Goal: Information Seeking & Learning: Learn about a topic

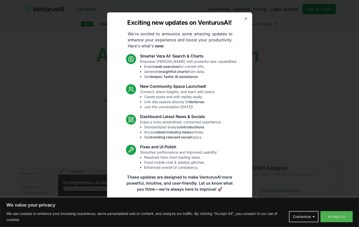
drag, startPoint x: 244, startPoint y: 18, endPoint x: 340, endPoint y: 104, distance: 128.8
click at [340, 104] on body "We value your privacy We use cookies to enhance your browsing experience, serve…" at bounding box center [179, 113] width 359 height 227
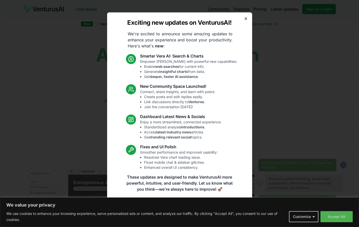
click at [247, 20] on icon "button" at bounding box center [246, 19] width 4 height 4
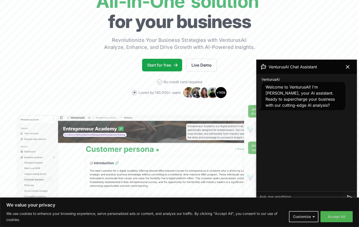
scroll to position [66, 0]
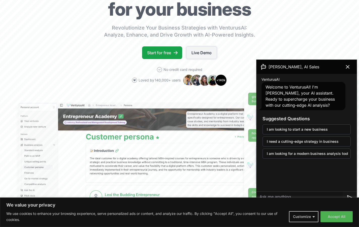
click at [206, 51] on link "Live Demo" at bounding box center [201, 52] width 31 height 13
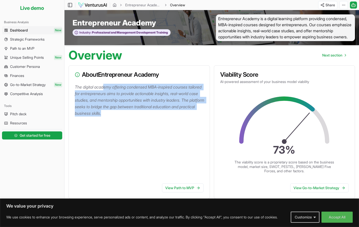
drag, startPoint x: 105, startPoint y: 92, endPoint x: 204, endPoint y: 121, distance: 102.5
click at [204, 116] on p "The digital academy offering condensed MBA-inspired courses tailored for entrep…" at bounding box center [140, 100] width 131 height 33
click at [189, 124] on div "The digital academy offering condensed MBA-inspired courses tailored for entrep…" at bounding box center [139, 132] width 141 height 96
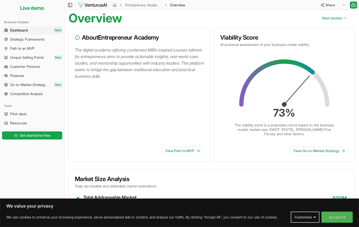
scroll to position [37, 0]
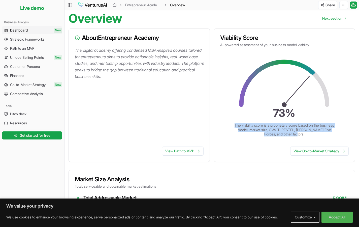
drag, startPoint x: 247, startPoint y: 131, endPoint x: 321, endPoint y: 142, distance: 73.9
click at [321, 142] on div "73 % The viability score is a proprietary score based on the business model, ma…" at bounding box center [284, 97] width 141 height 89
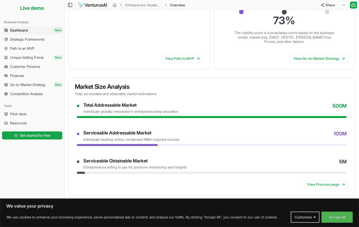
scroll to position [131, 0]
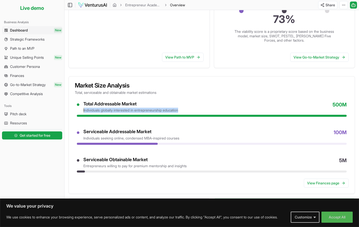
drag, startPoint x: 81, startPoint y: 116, endPoint x: 206, endPoint y: 116, distance: 124.5
click at [206, 113] on div "Total Addressable Market individuals globally interested in entrepreneurship ed…" at bounding box center [212, 107] width 270 height 12
click at [207, 113] on div "Total Addressable Market individuals globally interested in entrepreneurship ed…" at bounding box center [214, 107] width 263 height 12
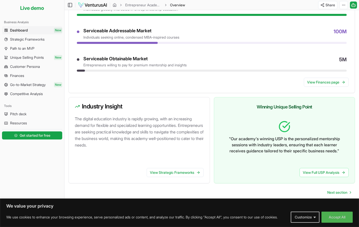
scroll to position [237, 0]
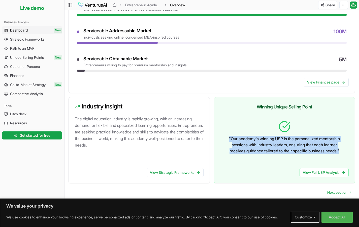
drag, startPoint x: 216, startPoint y: 137, endPoint x: 346, endPoint y: 153, distance: 130.9
click at [346, 153] on div "" Our academy's winning USP is the personalized mentorship sessions with indust…" at bounding box center [284, 139] width 141 height 47
click at [346, 153] on div "" Our academy's winning USP is the personalized mentorship sessions with indust…" at bounding box center [284, 136] width 129 height 41
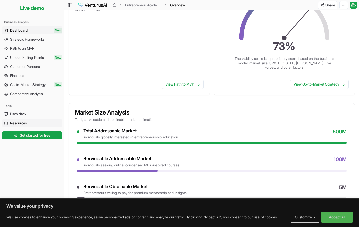
scroll to position [65, 0]
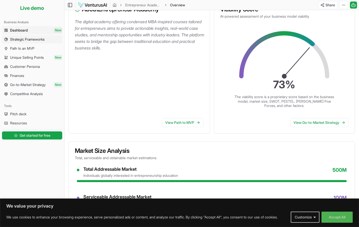
click at [39, 41] on span "Strategic Frameworks" at bounding box center [27, 39] width 35 height 5
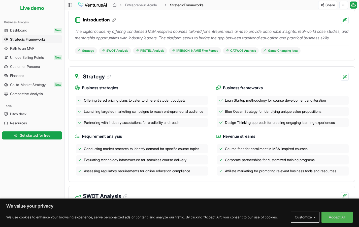
scroll to position [61, 0]
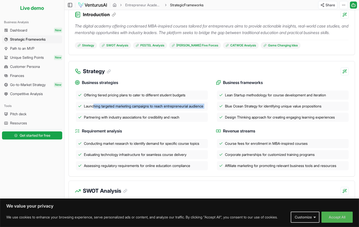
drag, startPoint x: 94, startPoint y: 119, endPoint x: 196, endPoint y: 130, distance: 101.6
click at [196, 122] on div "Offering tiered pricing plans to cater to different student budgets Launching t…" at bounding box center [141, 105] width 133 height 31
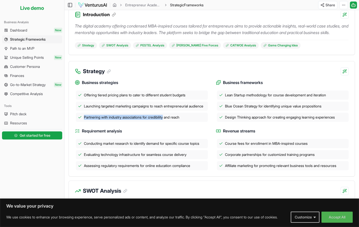
drag, startPoint x: 130, startPoint y: 132, endPoint x: 179, endPoint y: 138, distance: 50.0
click at [177, 122] on div "Partnering with industry associations for credibility and reach" at bounding box center [142, 117] width 132 height 9
click at [187, 134] on h4 "Requirement analysis" at bounding box center [141, 131] width 133 height 6
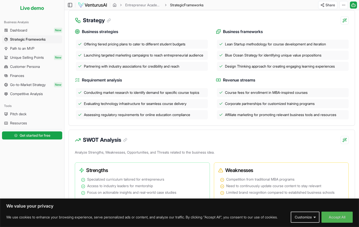
scroll to position [113, 0]
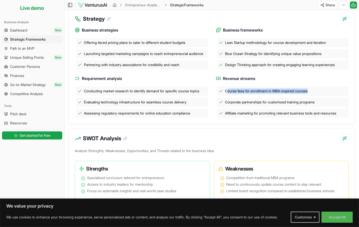
drag, startPoint x: 227, startPoint y: 108, endPoint x: 322, endPoint y: 108, distance: 94.5
click at [322, 96] on div "Course fees for enrollment in MBA-inspired courses" at bounding box center [283, 90] width 132 height 9
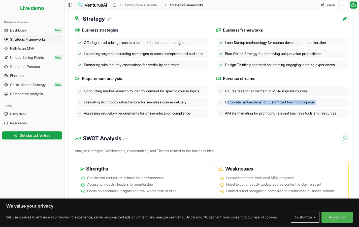
drag, startPoint x: 228, startPoint y: 120, endPoint x: 352, endPoint y: 128, distance: 124.4
click at [352, 124] on div "Business strategies Offering tiered pricing plans to cater to different student…" at bounding box center [212, 73] width 286 height 101
click at [290, 142] on div "SWOT Analysis" at bounding box center [212, 135] width 286 height 14
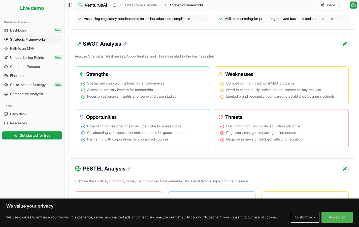
scroll to position [274, 0]
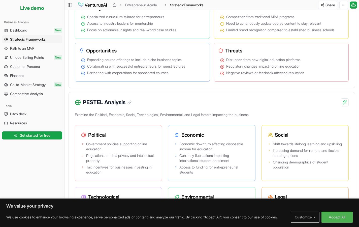
click at [300, 214] on button "Customize" at bounding box center [305, 216] width 29 height 11
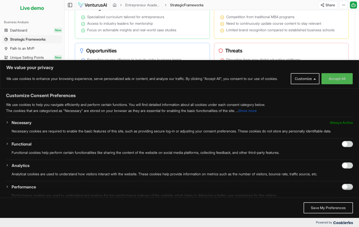
click at [345, 146] on div "Necessary Always Active Necessary cookies are required to enable the basic feat…" at bounding box center [179, 182] width 347 height 126
click at [345, 147] on input "Enable Functional" at bounding box center [347, 144] width 11 height 6
click at [345, 147] on input "Disable Functional" at bounding box center [347, 144] width 11 height 6
checkbox input "false"
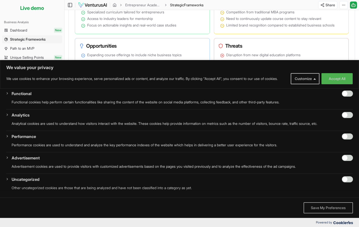
scroll to position [282, 0]
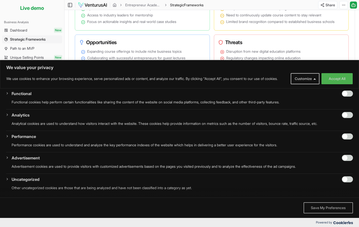
click at [326, 205] on button "Save My Preferences" at bounding box center [328, 207] width 49 height 11
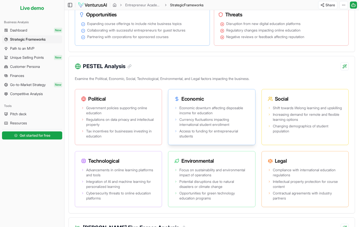
scroll to position [351, 0]
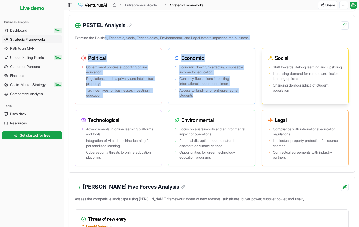
drag, startPoint x: 107, startPoint y: 62, endPoint x: 264, endPoint y: 77, distance: 158.5
click at [264, 78] on div "Examine the Political, Economic, Social, Technological, Environmental, and Lega…" at bounding box center [212, 103] width 286 height 138
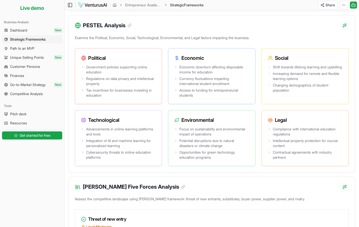
click at [283, 55] on div "PESTEL Analysis Examine the Political, Economic, Social, Technological, Environ…" at bounding box center [212, 93] width 287 height 157
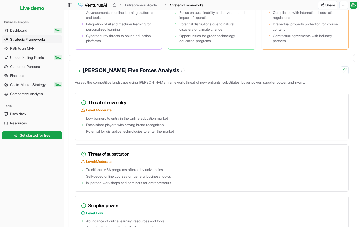
scroll to position [472, 0]
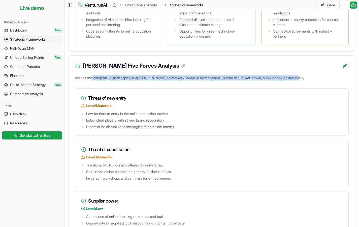
drag, startPoint x: 93, startPoint y: 100, endPoint x: 313, endPoint y: 101, distance: 220.2
click at [313, 83] on p "Assess the competitive landscape using [PERSON_NAME] framework: threat of new e…" at bounding box center [212, 78] width 274 height 9
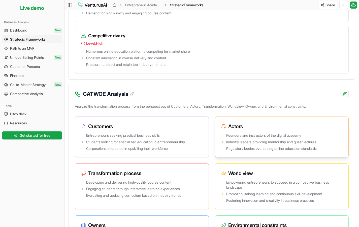
scroll to position [828, 0]
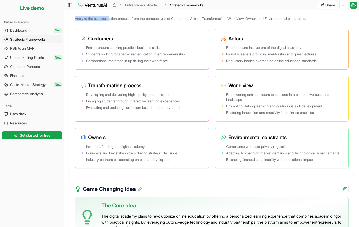
drag, startPoint x: 124, startPoint y: 39, endPoint x: 331, endPoint y: 38, distance: 206.9
click at [331, 24] on p "Analyze the transformation process from the perspectives of Customers, Actors, …" at bounding box center [212, 19] width 274 height 9
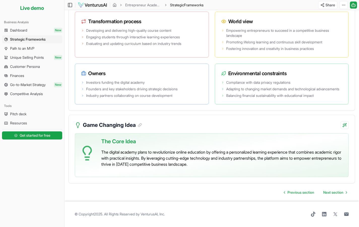
drag, startPoint x: 142, startPoint y: 151, endPoint x: 256, endPoint y: 166, distance: 114.3
click at [256, 166] on p "The digital academy plans to revolutionize online education by offering a perso…" at bounding box center [222, 158] width 243 height 18
click at [335, 195] on span "Next section" at bounding box center [333, 192] width 20 height 5
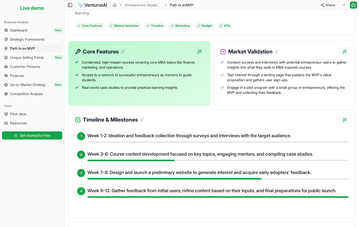
scroll to position [101, 0]
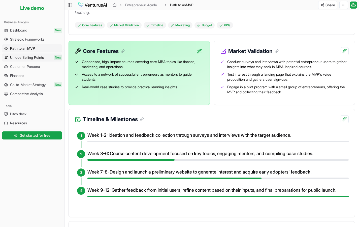
click at [30, 60] on link "Unique Selling Points New" at bounding box center [32, 57] width 60 height 8
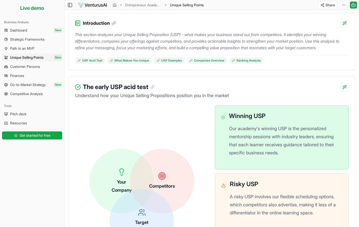
scroll to position [22, 0]
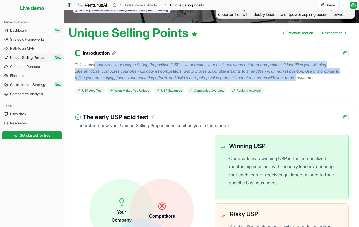
drag, startPoint x: 116, startPoint y: 72, endPoint x: 334, endPoint y: 84, distance: 218.8
click at [334, 81] on p "This section analyzes your Unique Selling Proposition (USP) - what makes your b…" at bounding box center [212, 71] width 274 height 20
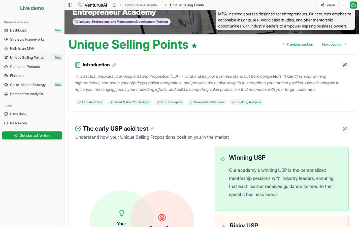
scroll to position [0, 0]
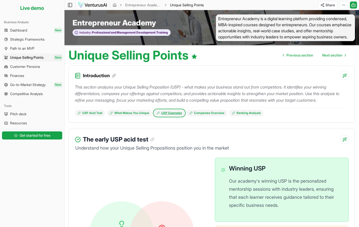
click at [162, 116] on link "USP Examples" at bounding box center [169, 113] width 31 height 7
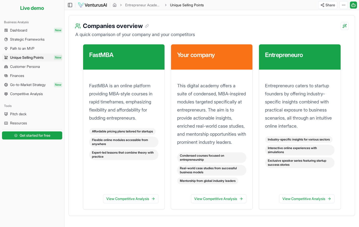
scroll to position [645, 0]
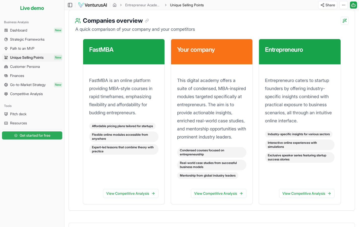
click at [46, 132] on link "Get started for free" at bounding box center [32, 135] width 60 height 10
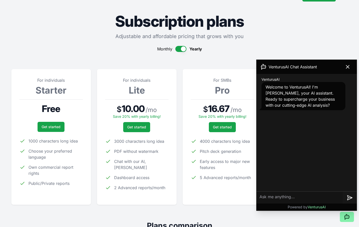
scroll to position [39, 0]
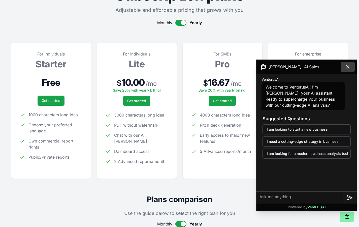
click at [348, 65] on icon at bounding box center [348, 67] width 6 height 6
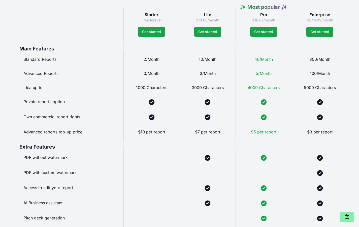
scroll to position [273, 0]
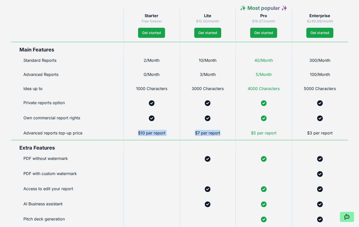
drag, startPoint x: 129, startPoint y: 133, endPoint x: 187, endPoint y: 139, distance: 58.6
click at [187, 139] on div "Starter Free forever Get started Lite $10.00/month Get started ✨ Most popular ✨…" at bounding box center [179, 133] width 337 height 248
click at [175, 144] on div at bounding box center [151, 145] width 56 height 11
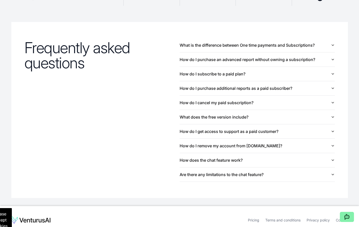
scroll to position [553, 0]
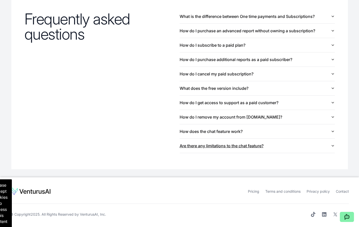
click at [296, 147] on button "Are there any limitations to the chat feature?" at bounding box center [257, 146] width 155 height 14
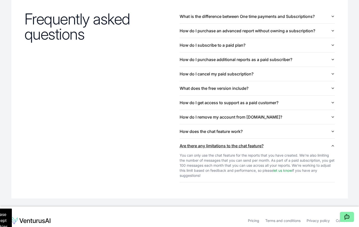
click at [296, 147] on button "Are there any limitations to the chat feature?" at bounding box center [257, 146] width 155 height 14
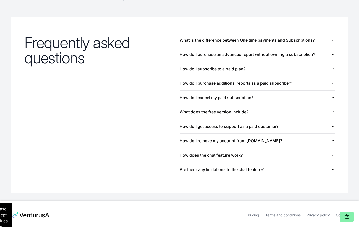
scroll to position [527, 0]
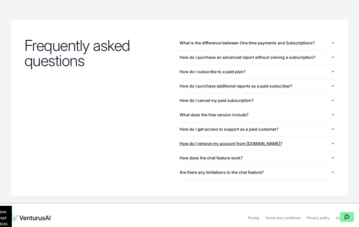
click at [310, 146] on button "How do I remove my account from [DOMAIN_NAME]?" at bounding box center [257, 143] width 155 height 14
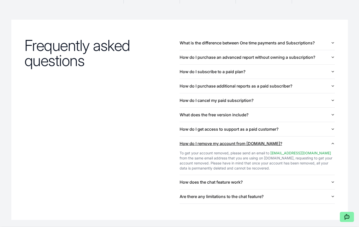
click at [310, 146] on button "How do I remove my account from [DOMAIN_NAME]?" at bounding box center [257, 143] width 155 height 14
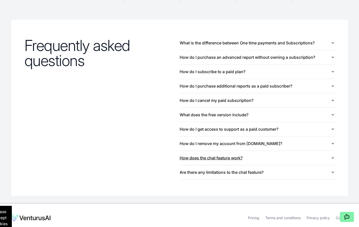
click at [299, 157] on button "How does the chat feature work?" at bounding box center [257, 158] width 155 height 14
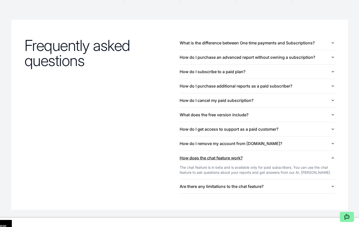
click at [299, 157] on button "How does the chat feature work?" at bounding box center [257, 158] width 155 height 14
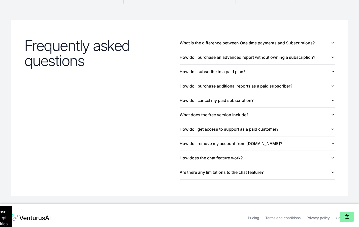
click at [299, 157] on button "How does the chat feature work?" at bounding box center [257, 158] width 155 height 14
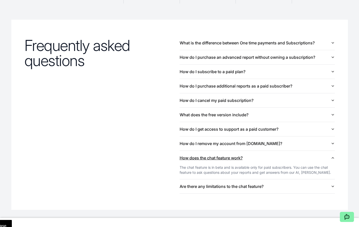
click at [299, 157] on button "How does the chat feature work?" at bounding box center [257, 158] width 155 height 14
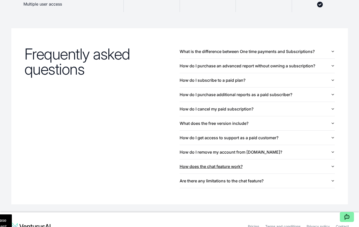
scroll to position [498, 0]
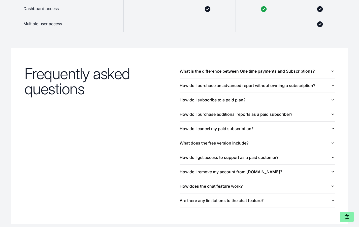
click at [299, 157] on button "How do I get access to support as a paid customer?" at bounding box center [257, 157] width 155 height 14
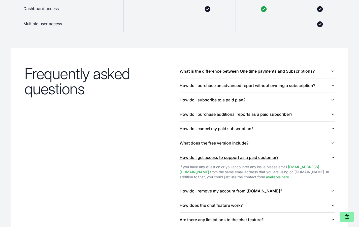
click at [300, 157] on button "How do I get access to support as a paid customer?" at bounding box center [257, 157] width 155 height 14
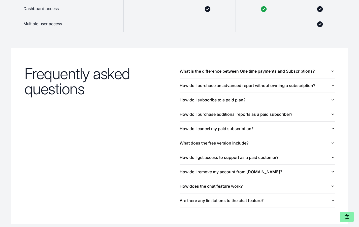
click at [304, 140] on button "What does the free version include?" at bounding box center [257, 143] width 155 height 14
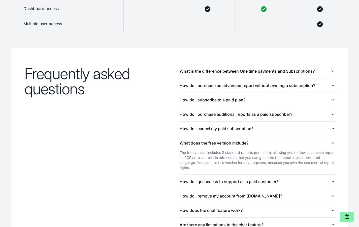
click at [304, 140] on button "What does the free version include?" at bounding box center [257, 143] width 155 height 14
